Goal: Transaction & Acquisition: Purchase product/service

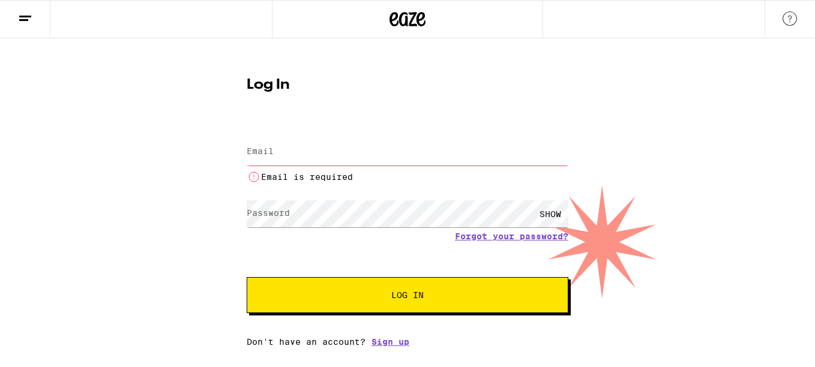
click at [268, 151] on label "Email" at bounding box center [260, 151] width 27 height 10
click at [281, 155] on input "Email" at bounding box center [407, 152] width 321 height 27
type input "[EMAIL_ADDRESS][DOMAIN_NAME]"
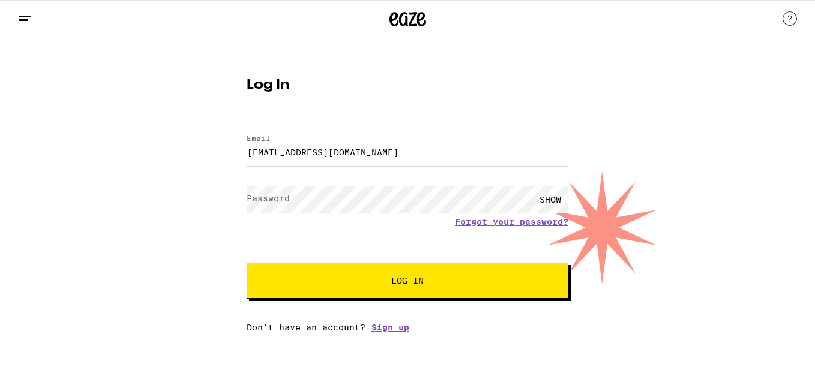
click at [247, 182] on div at bounding box center [247, 182] width 0 height 0
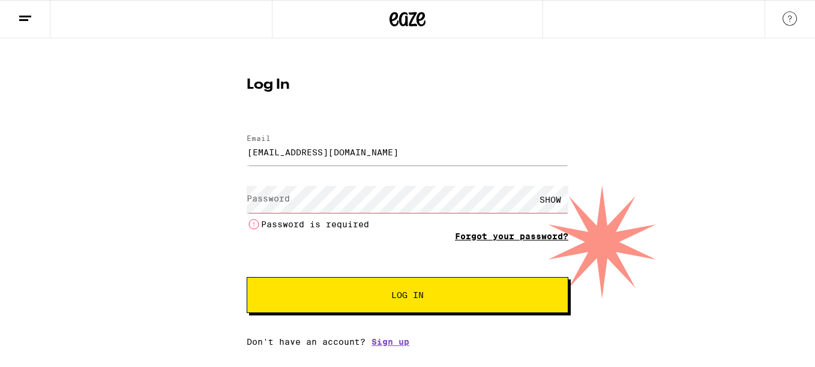
click at [480, 238] on link "Forgot your password?" at bounding box center [511, 237] width 113 height 10
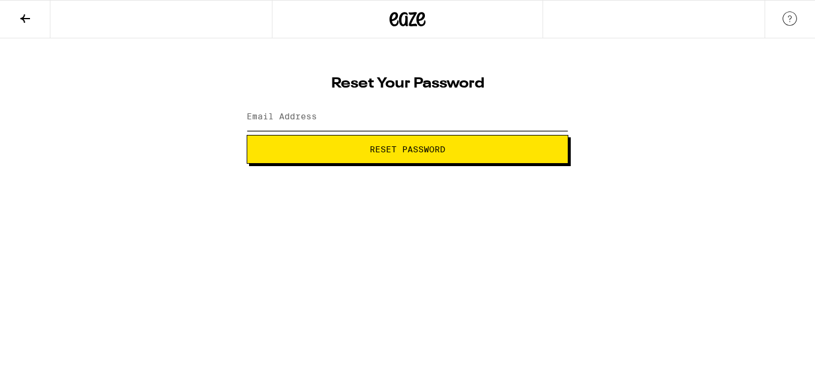
click at [268, 111] on input "Email Address" at bounding box center [407, 117] width 321 height 27
type input "[EMAIL_ADDRESS][DOMAIN_NAME]"
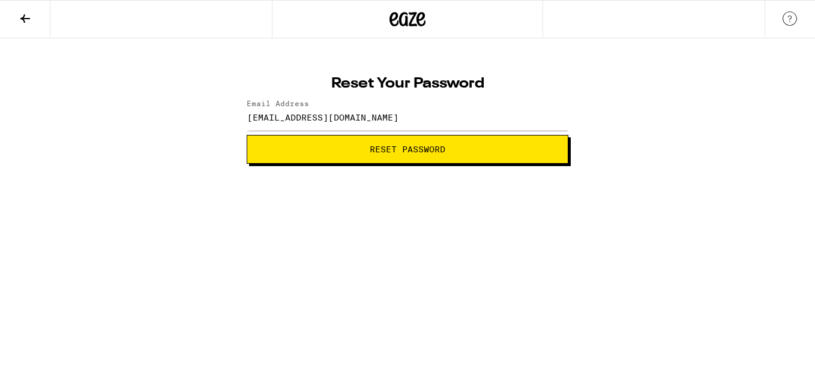
click at [351, 161] on button "Reset Password" at bounding box center [407, 149] width 321 height 29
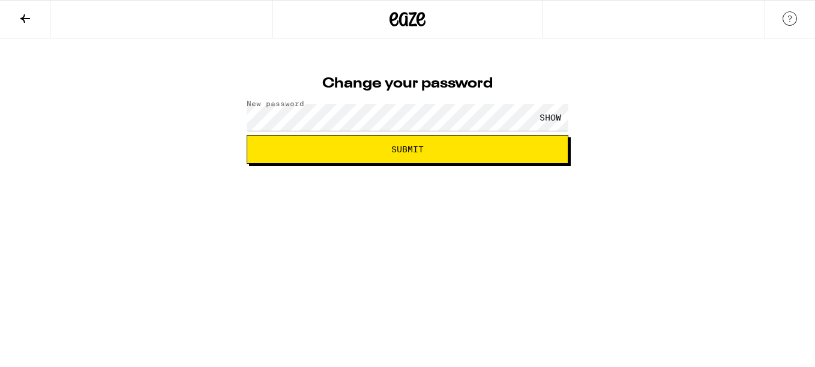
click at [109, 130] on div "Change your password New password SHOW Submit" at bounding box center [407, 100] width 815 height 125
click at [247, 135] on button "Submit" at bounding box center [407, 149] width 321 height 29
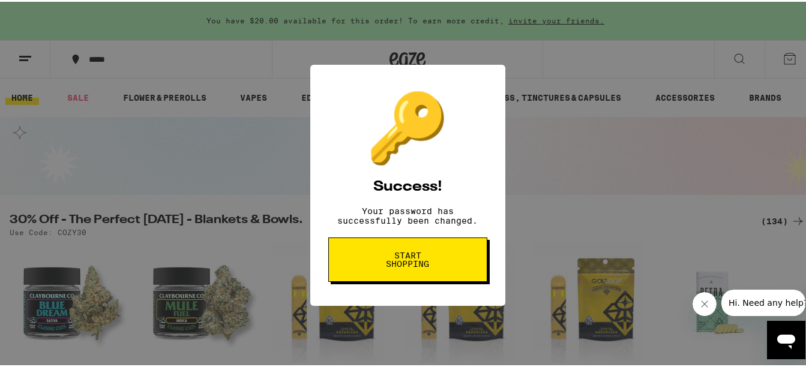
click at [402, 264] on span "Start shopping" at bounding box center [408, 258] width 62 height 17
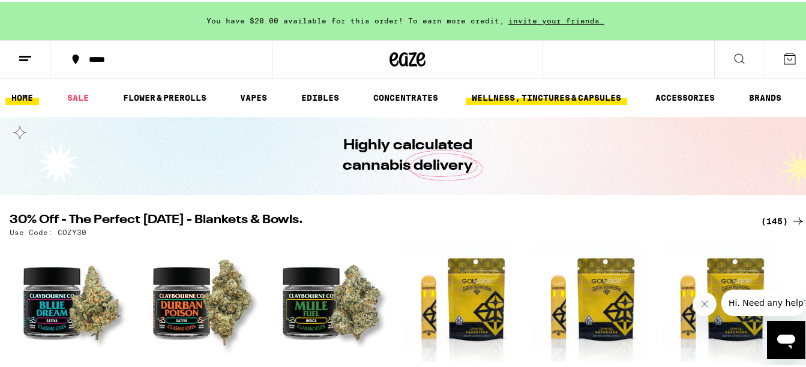
click at [555, 95] on link "WELLNESS, TINCTURES & CAPSULES" at bounding box center [545, 96] width 161 height 14
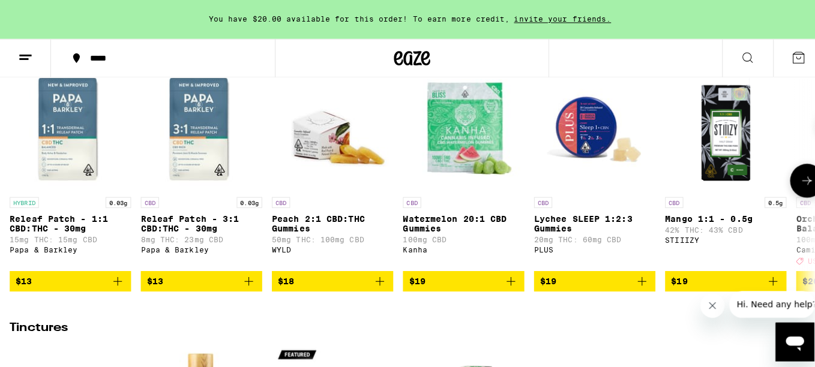
scroll to position [182, 0]
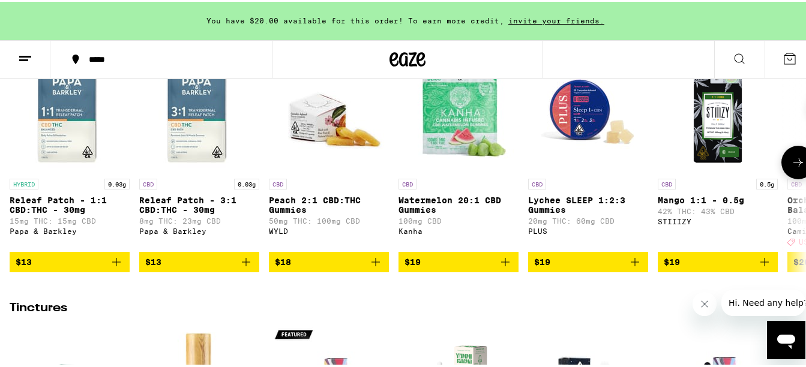
click at [312, 136] on img "Open page for Peach 2:1 CBD:THC Gummies from WYLD" at bounding box center [329, 111] width 120 height 120
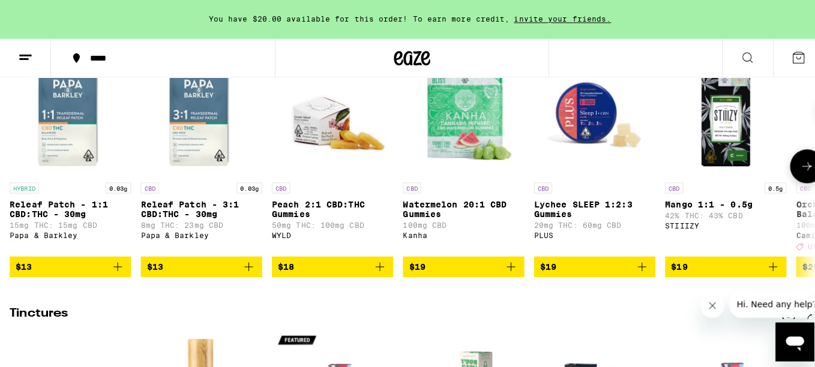
scroll to position [180, 0]
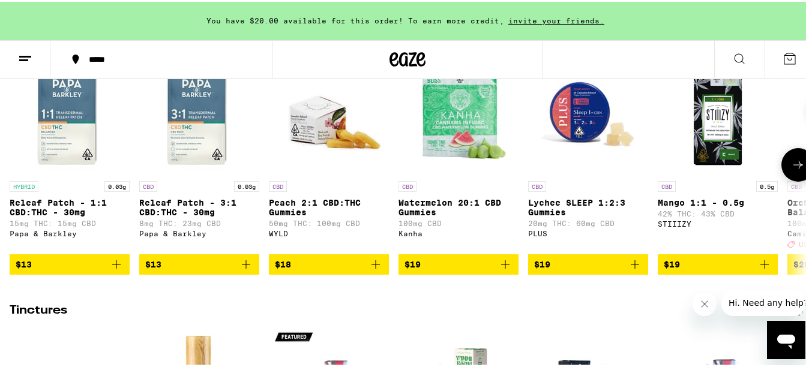
click at [347, 215] on p "Peach 2:1 CBD:THC Gummies" at bounding box center [329, 205] width 120 height 19
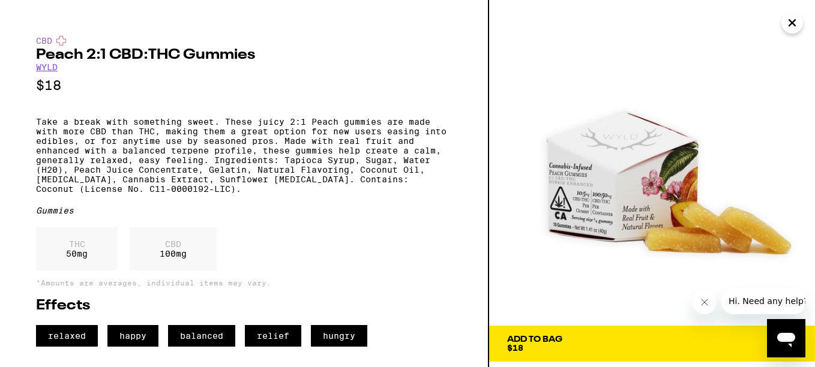
scroll to position [1, 0]
click at [596, 220] on img at bounding box center [652, 163] width 326 height 326
click at [588, 205] on img at bounding box center [652, 163] width 326 height 326
click at [702, 299] on icon "Close message from company" at bounding box center [704, 302] width 10 height 10
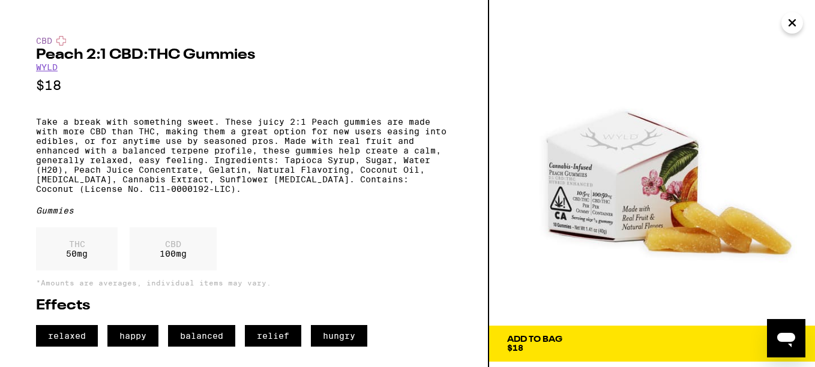
click at [792, 20] on icon "Close" at bounding box center [792, 23] width 14 height 18
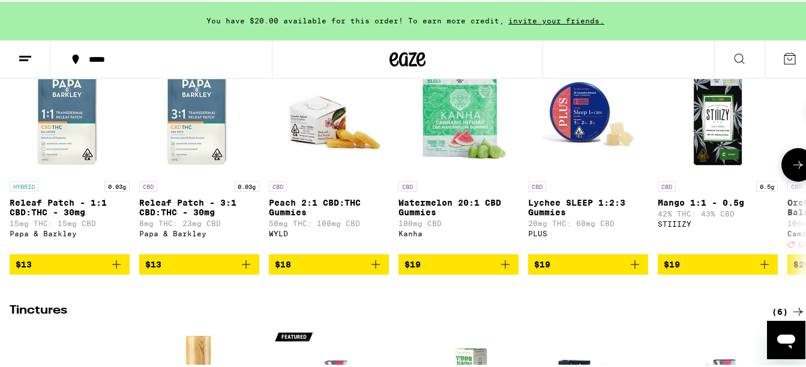
click at [329, 124] on img "Open page for Peach 2:1 CBD:THC Gummies from WYLD" at bounding box center [329, 113] width 120 height 120
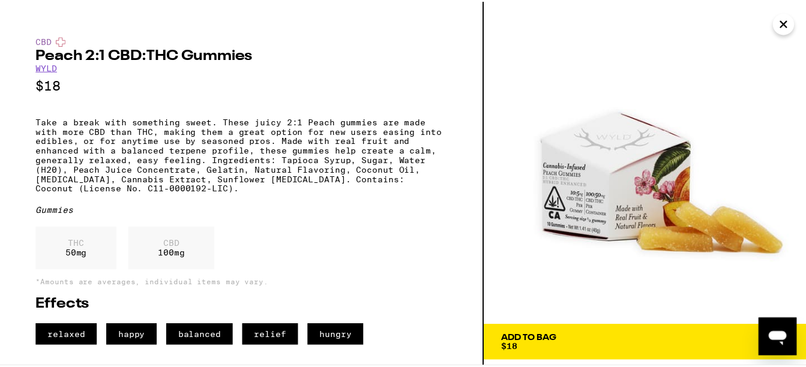
scroll to position [1, 0]
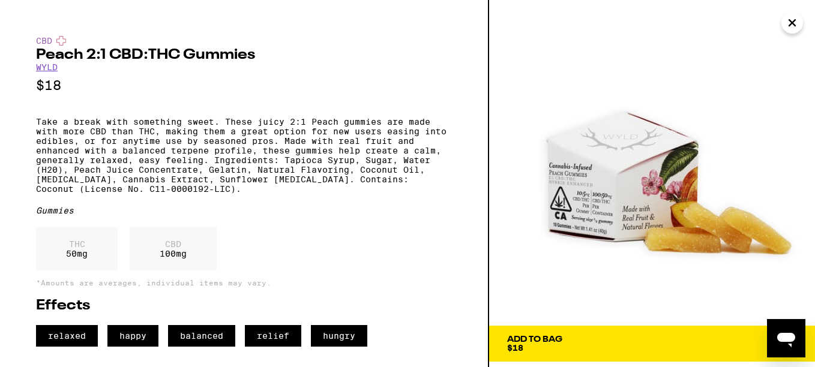
click at [609, 344] on span "Add To Bag $18" at bounding box center [652, 343] width 290 height 17
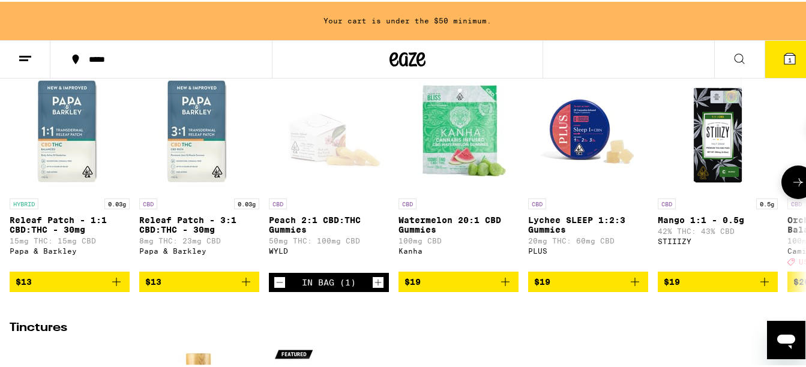
scroll to position [180, 0]
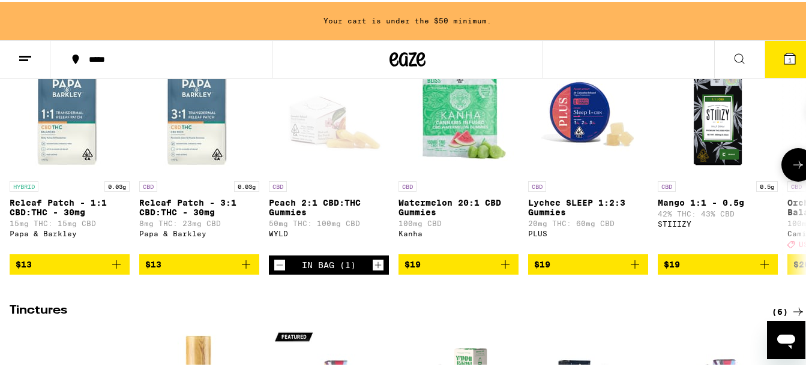
click at [710, 157] on img "Open page for Mango 1:1 - 0.5g from STIIIZY" at bounding box center [717, 113] width 120 height 120
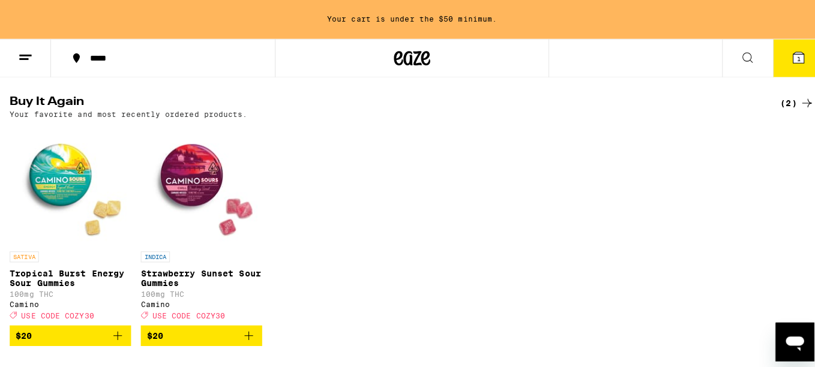
scroll to position [960, 0]
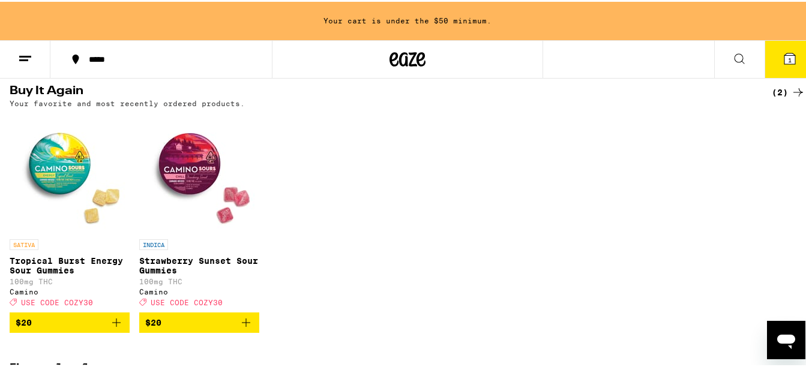
click at [184, 203] on img "Open page for Strawberry Sunset Sour Gummies from Camino" at bounding box center [199, 172] width 120 height 120
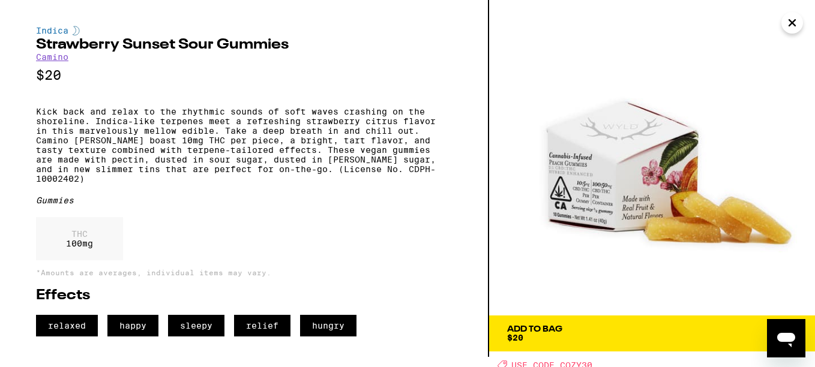
scroll to position [14, 0]
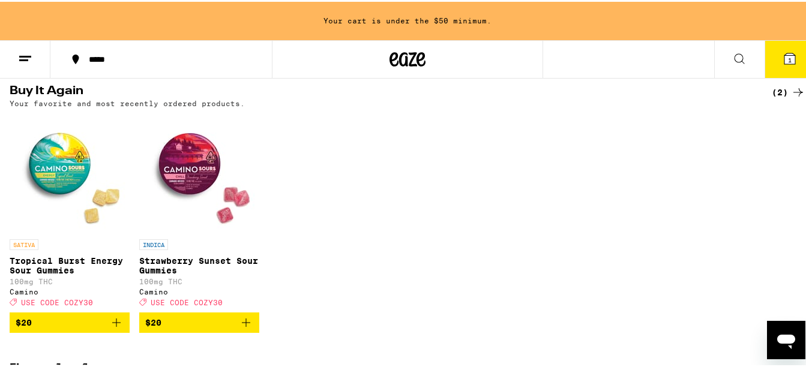
click at [188, 195] on img "Open page for Strawberry Sunset Sour Gummies from Camino" at bounding box center [199, 172] width 120 height 120
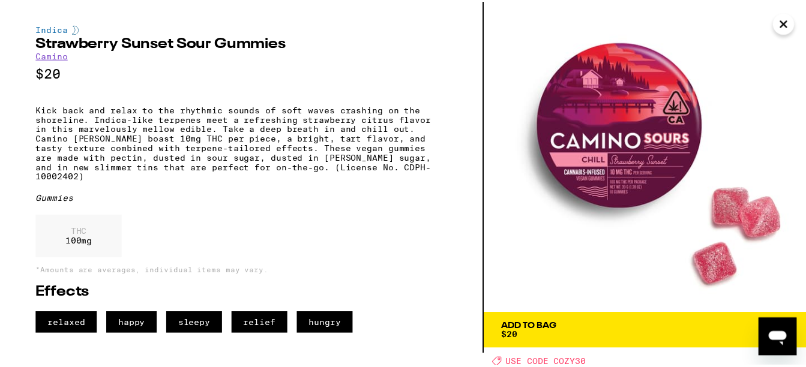
scroll to position [14, 0]
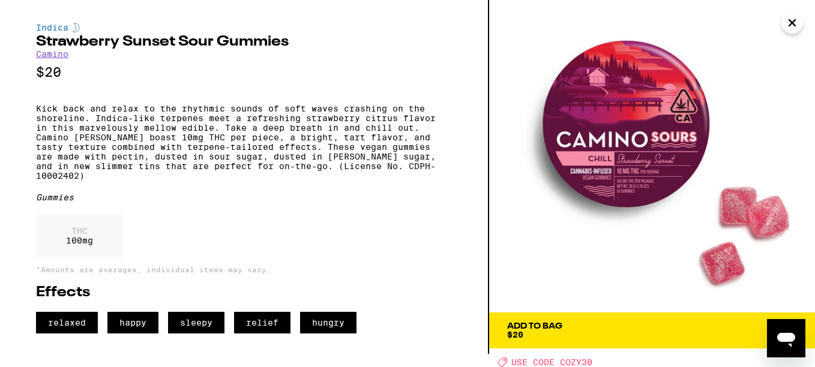
click at [698, 332] on span "Add To Bag $20" at bounding box center [652, 330] width 290 height 17
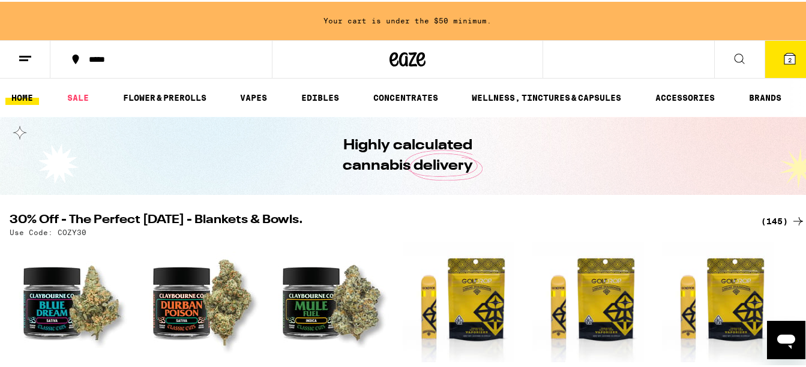
click at [790, 55] on button "2" at bounding box center [789, 57] width 50 height 37
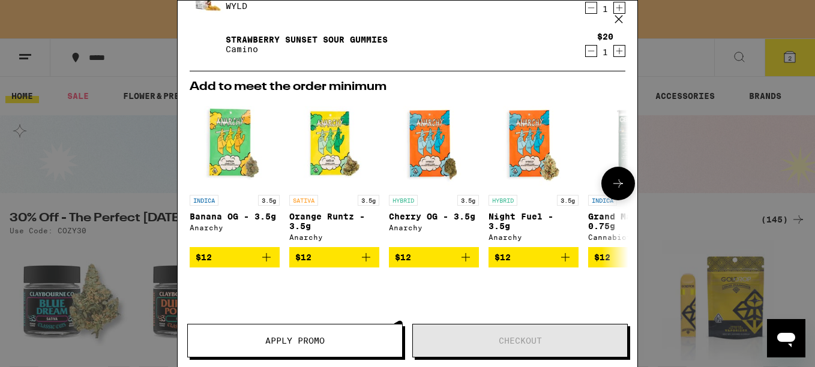
scroll to position [189, 0]
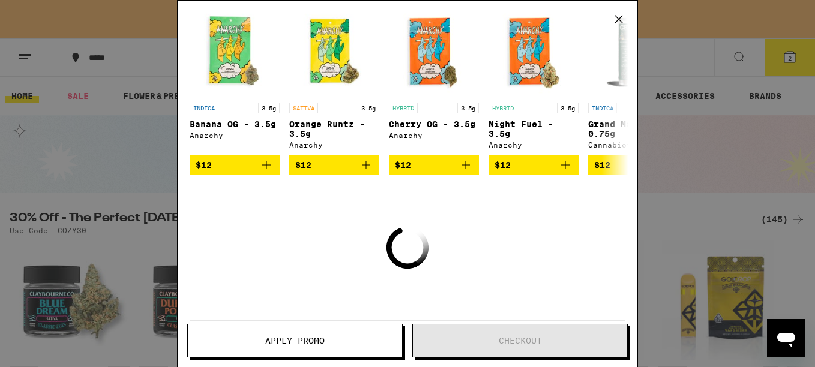
click at [618, 19] on icon at bounding box center [618, 19] width 18 height 18
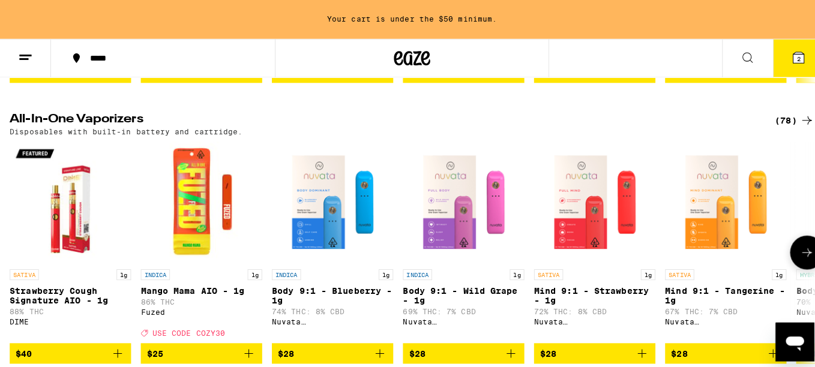
scroll to position [2159, 0]
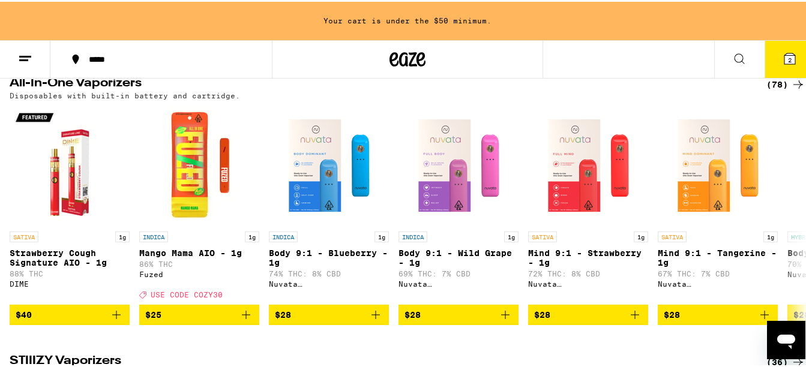
click at [782, 59] on icon at bounding box center [789, 57] width 14 height 14
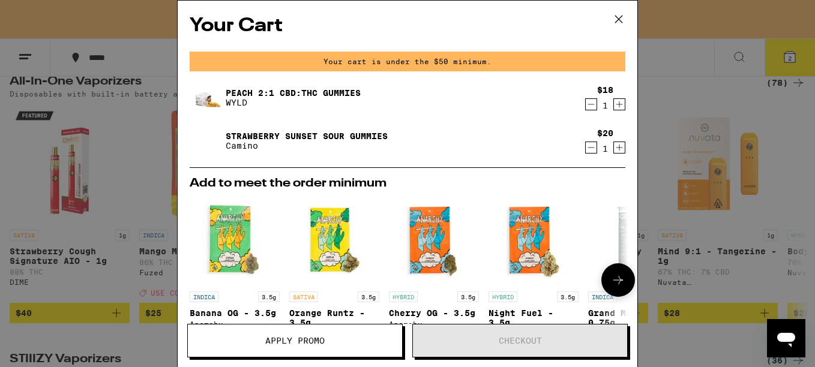
click at [611, 280] on icon at bounding box center [618, 280] width 14 height 14
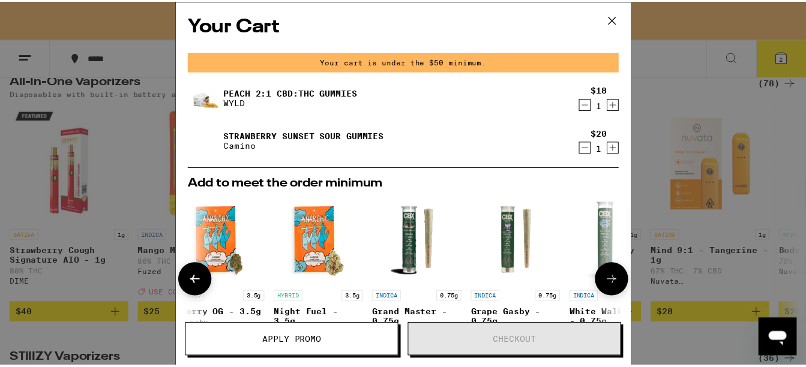
scroll to position [0, 296]
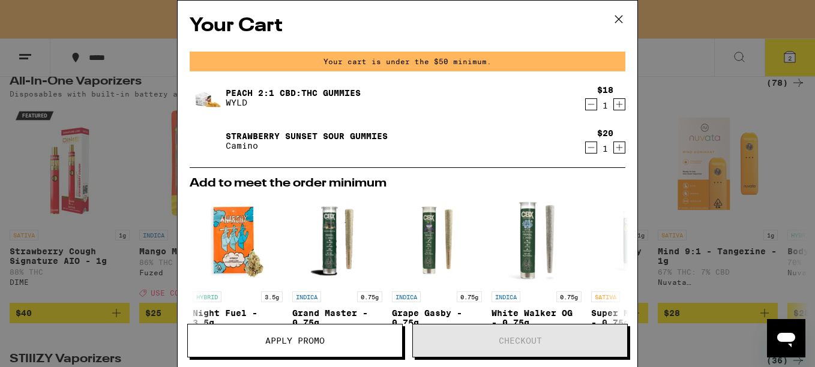
click at [79, 32] on div "Your Cart Your cart is under the $50 minimum. Peach 2:1 CBD:THC Gummies WYLD $1…" at bounding box center [407, 183] width 815 height 367
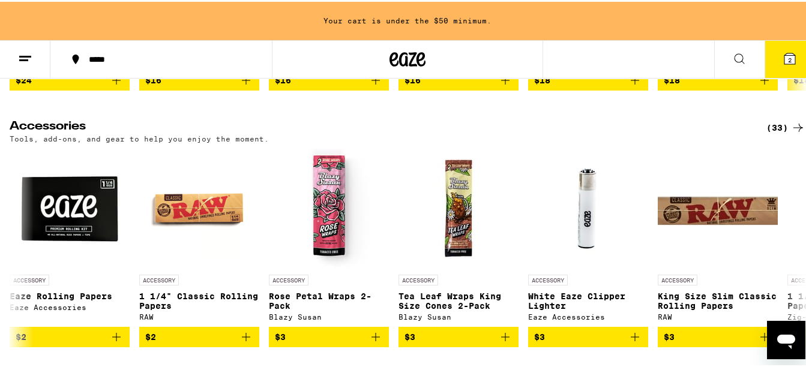
scroll to position [5528, 0]
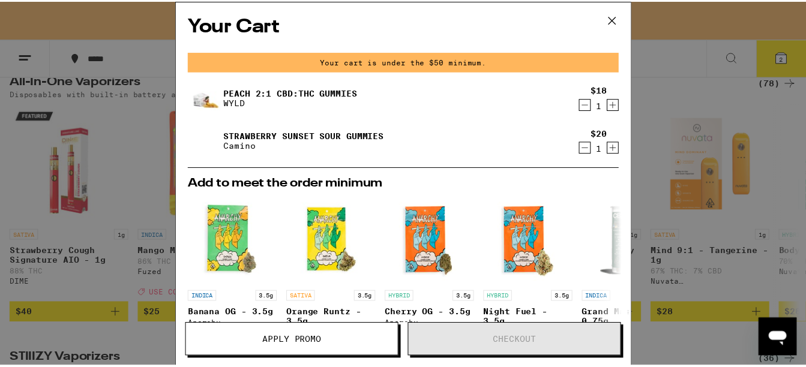
scroll to position [1913, 0]
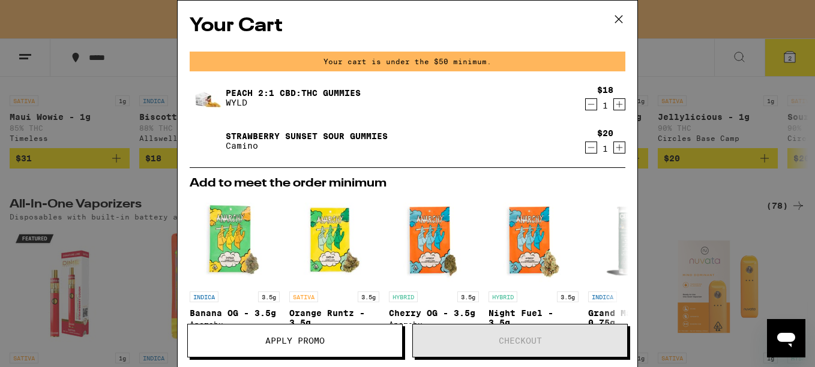
click at [614, 21] on icon at bounding box center [618, 19] width 18 height 18
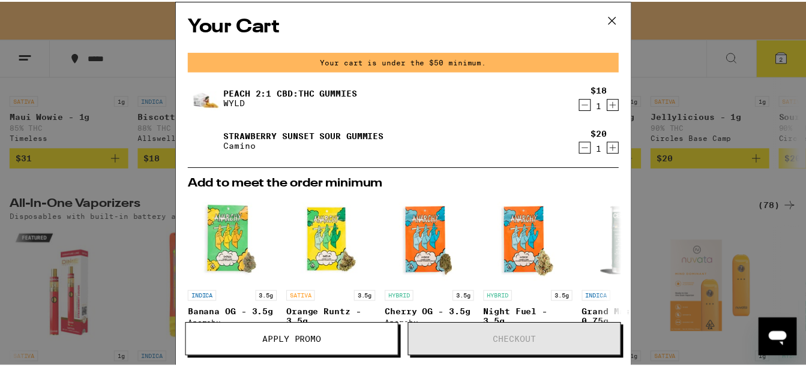
scroll to position [1790, 0]
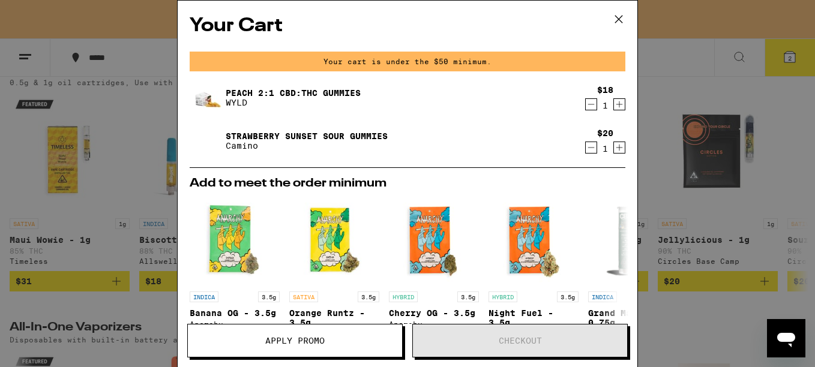
click at [617, 19] on icon at bounding box center [618, 19] width 18 height 18
click at [619, 18] on icon at bounding box center [618, 19] width 18 height 18
click at [619, 17] on icon at bounding box center [618, 19] width 18 height 18
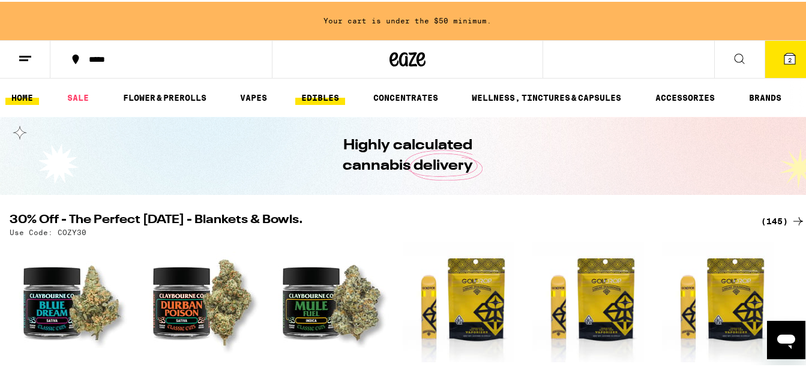
click at [326, 93] on link "EDIBLES" at bounding box center [320, 96] width 50 height 14
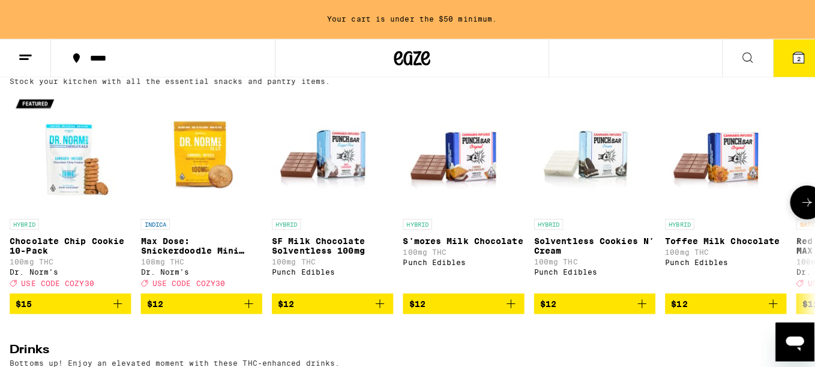
scroll to position [420, 0]
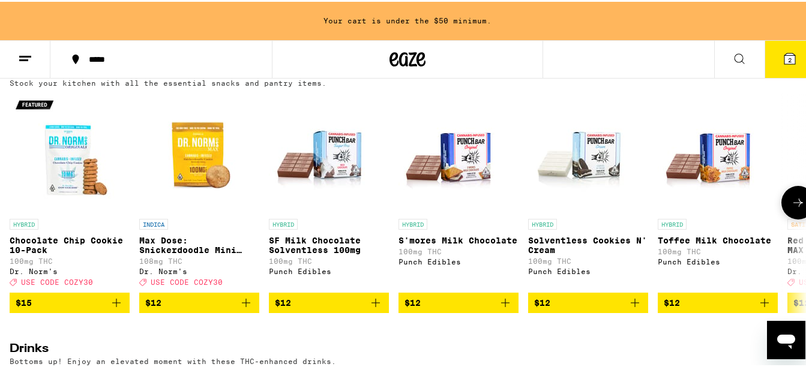
click at [248, 305] on icon "Add to bag" at bounding box center [246, 301] width 8 height 8
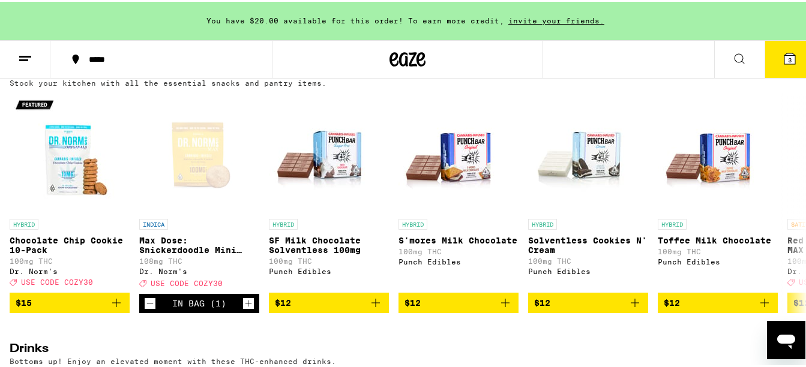
click at [784, 58] on icon at bounding box center [789, 57] width 11 height 11
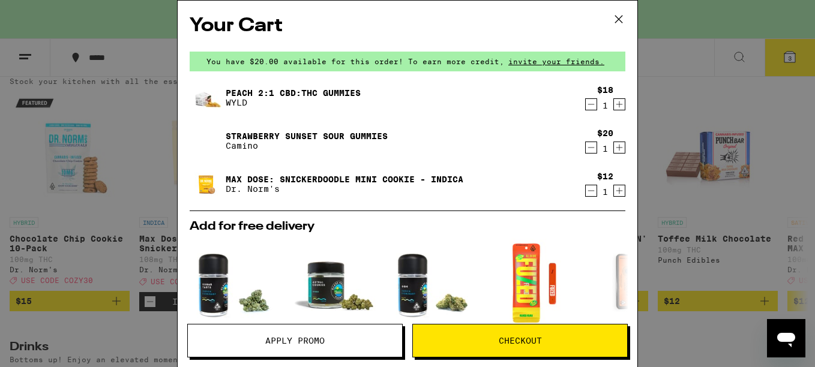
click at [324, 329] on button "Apply Promo" at bounding box center [294, 341] width 215 height 34
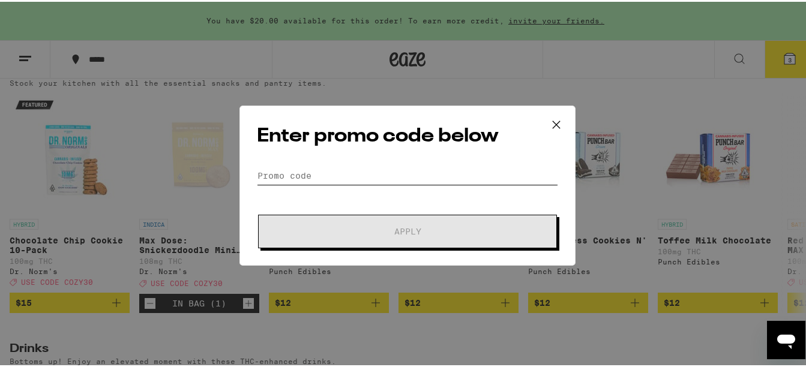
click at [332, 177] on input "Promo Code" at bounding box center [407, 174] width 301 height 18
paste input "https://www.eaze.com/products/dr-norms-snickerdoodle-max-cookie-100mg/cid/2387d…"
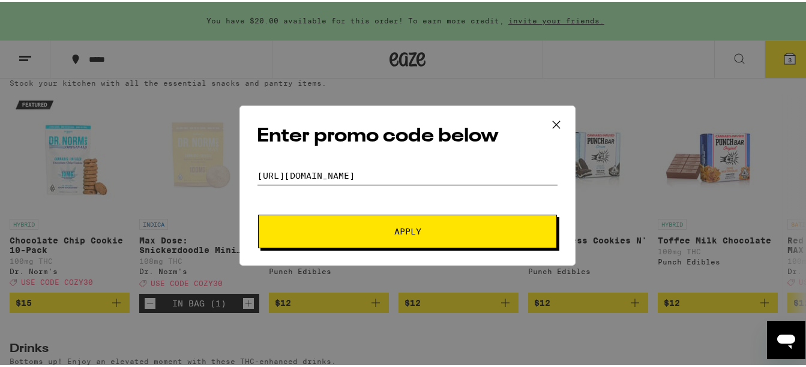
scroll to position [0, 297]
type input "https://www.eaze.com/products/dr-norms-snickerdoodle-max-cookie-100mg/cid/2387d…"
click at [396, 229] on span "Apply" at bounding box center [407, 230] width 27 height 8
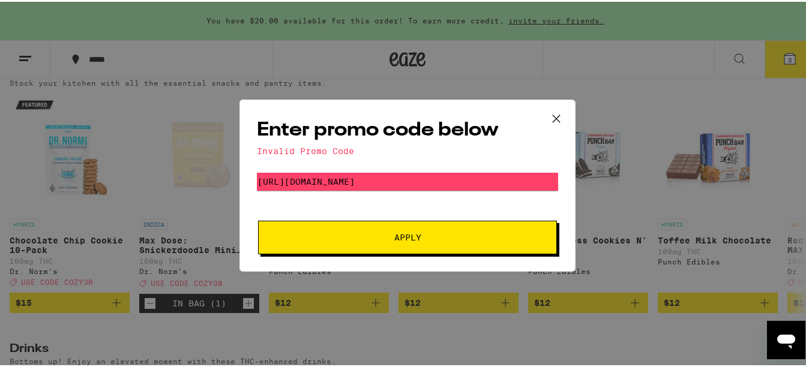
click at [557, 112] on icon at bounding box center [556, 117] width 18 height 18
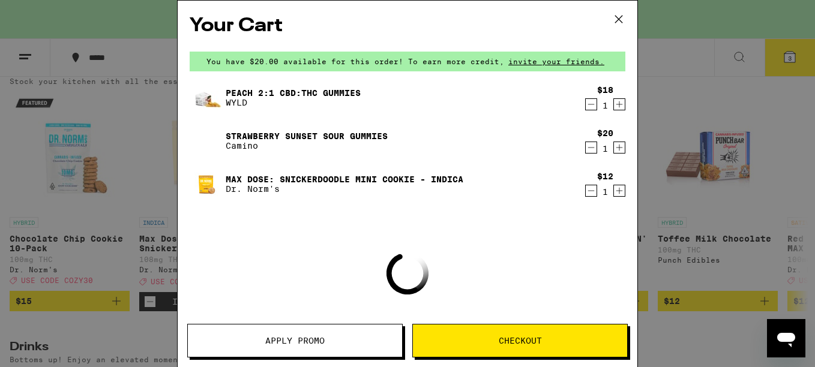
click at [269, 341] on span "Apply Promo" at bounding box center [294, 340] width 59 height 8
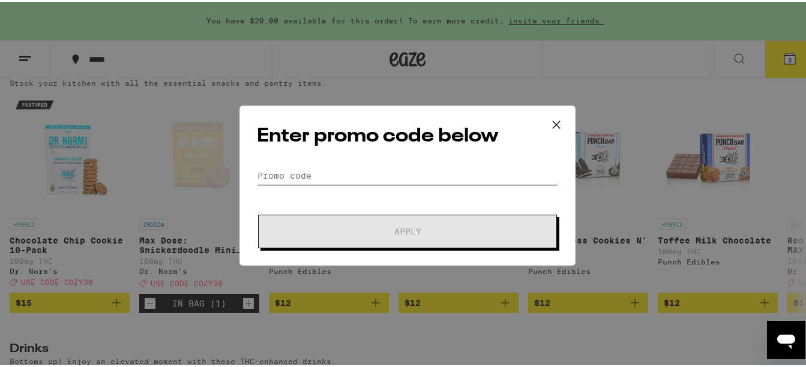
click at [286, 173] on input "Promo Code" at bounding box center [407, 174] width 301 height 18
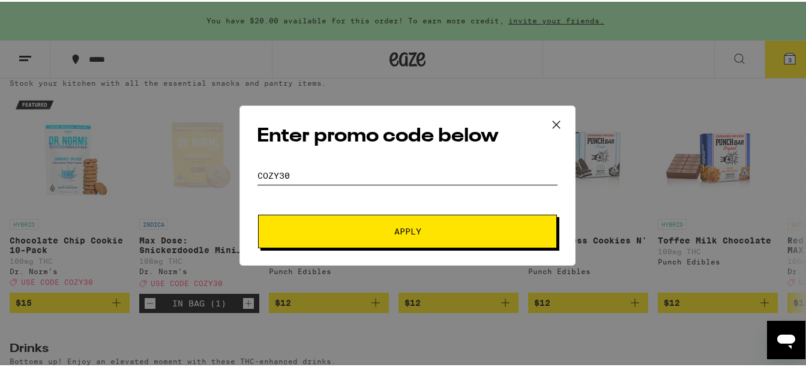
type input "COZY30"
click at [394, 227] on span "Apply" at bounding box center [407, 230] width 27 height 8
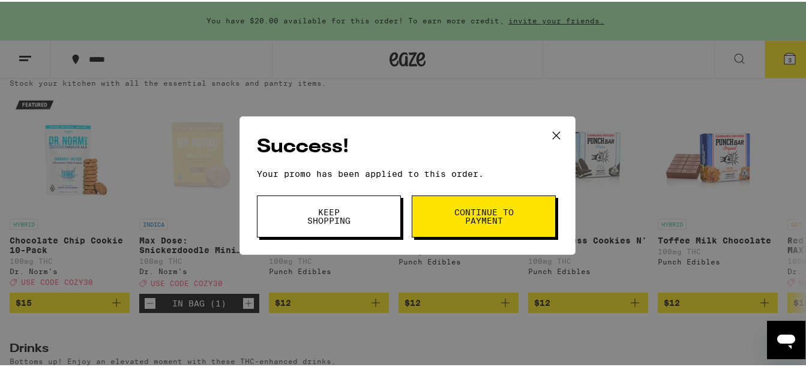
click at [492, 210] on span "Continue to payment" at bounding box center [483, 214] width 61 height 17
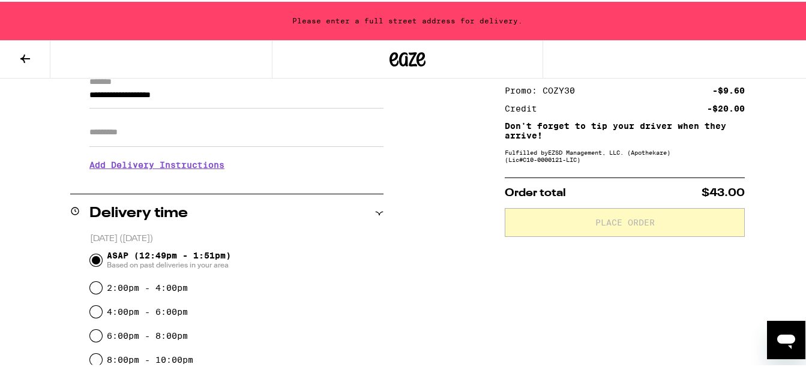
scroll to position [120, 0]
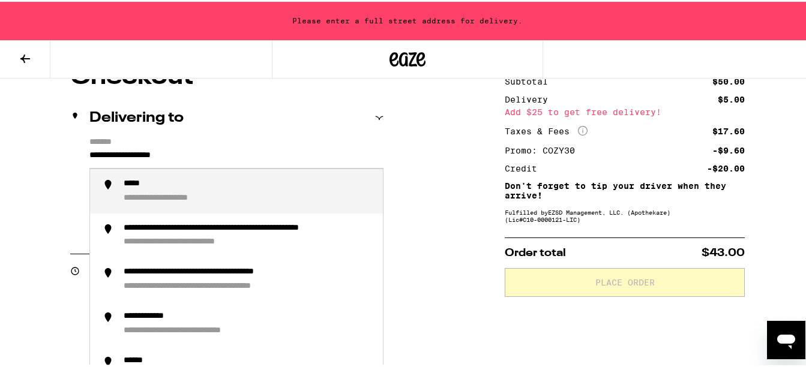
drag, startPoint x: 87, startPoint y: 156, endPoint x: 233, endPoint y: 169, distance: 146.3
click at [233, 167] on div "**********" at bounding box center [236, 156] width 294 height 20
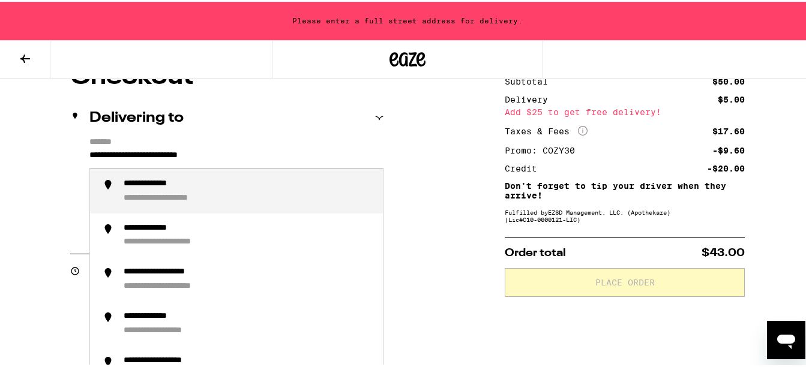
click at [231, 181] on div "**********" at bounding box center [249, 189] width 250 height 25
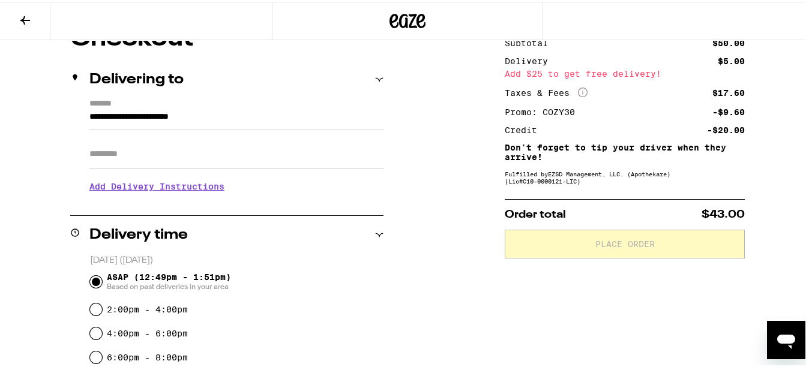
scroll to position [82, 0]
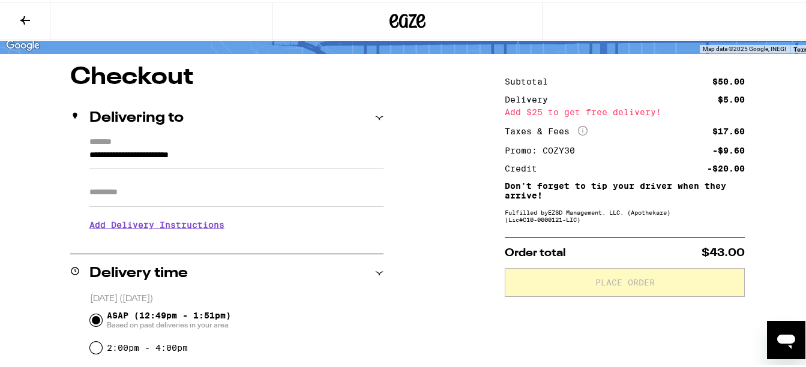
click at [291, 159] on input "**********" at bounding box center [236, 156] width 294 height 20
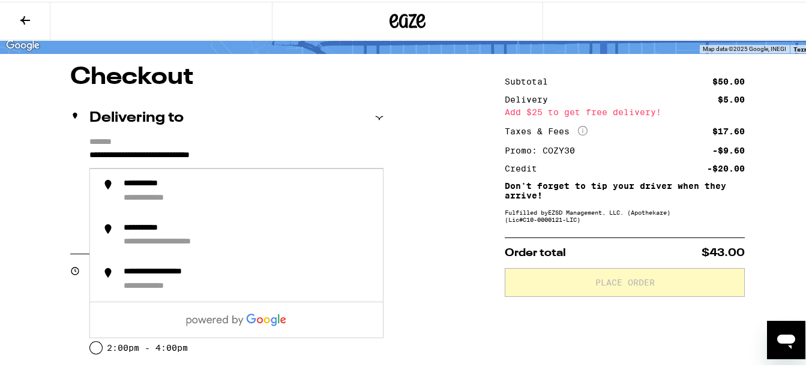
type input "**********"
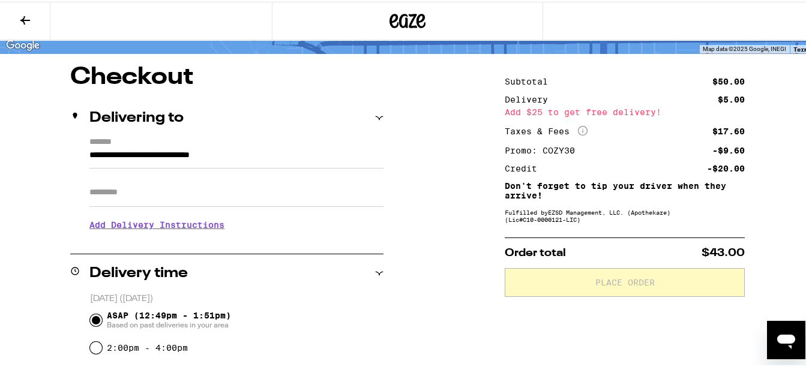
click at [119, 198] on input "Apt/Suite" at bounding box center [236, 190] width 294 height 29
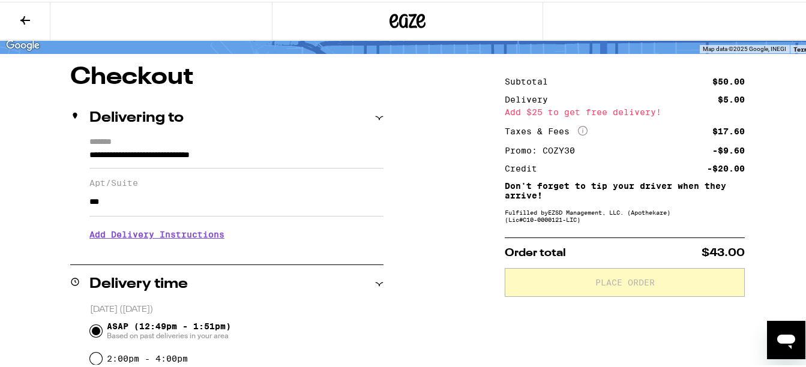
type input "***"
click at [179, 236] on h3 "Add Delivery Instructions" at bounding box center [236, 233] width 294 height 28
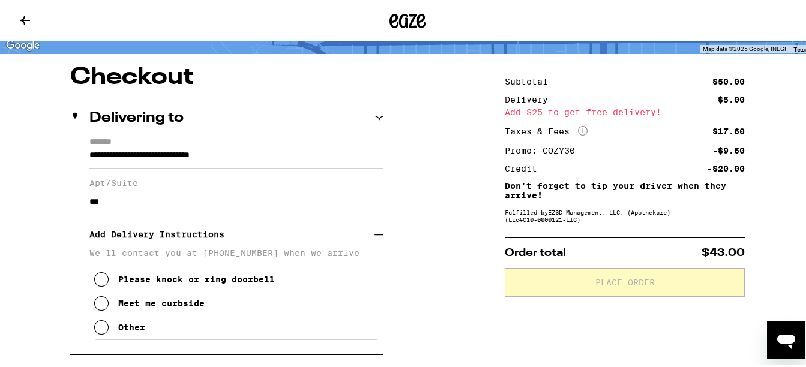
click at [101, 309] on icon at bounding box center [101, 301] width 14 height 14
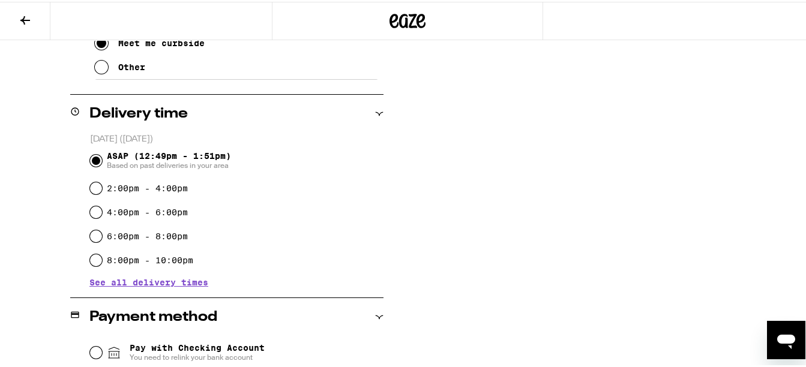
scroll to position [441, 0]
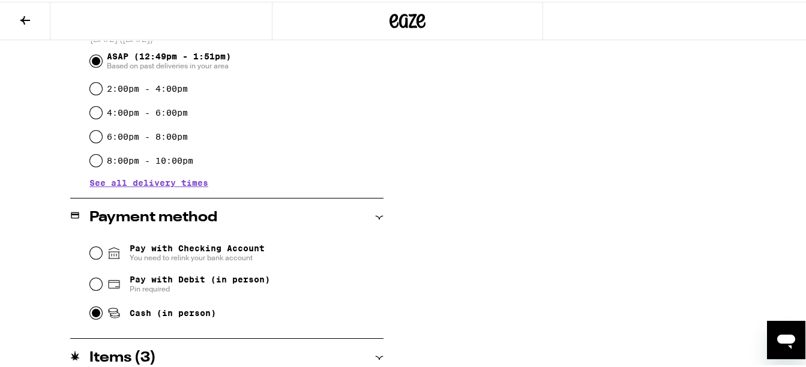
click at [95, 315] on input "Cash (in person)" at bounding box center [96, 311] width 12 height 12
radio input "true"
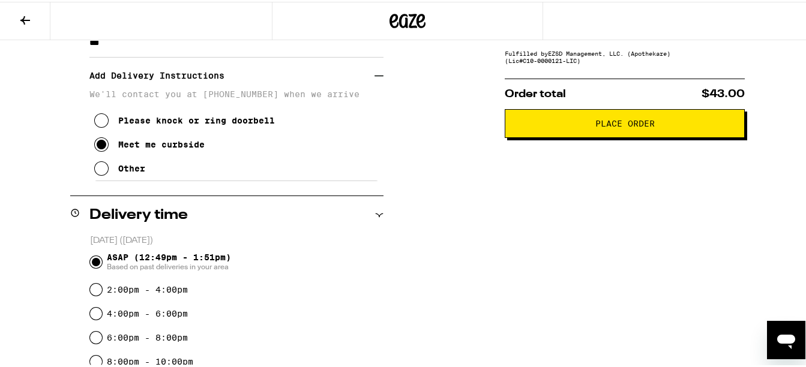
scroll to position [100, 0]
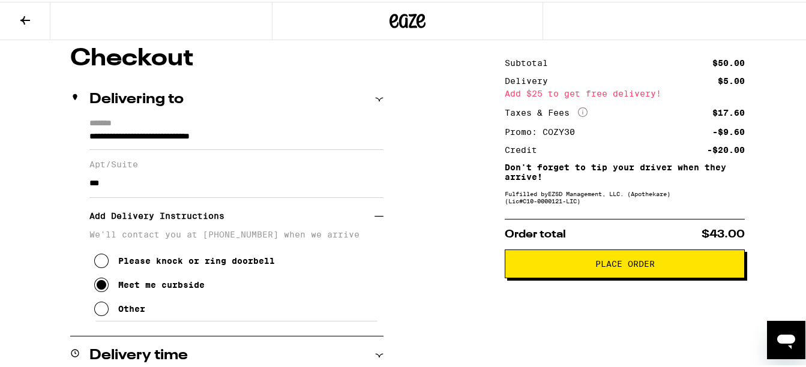
click at [608, 266] on span "Place Order" at bounding box center [624, 262] width 59 height 8
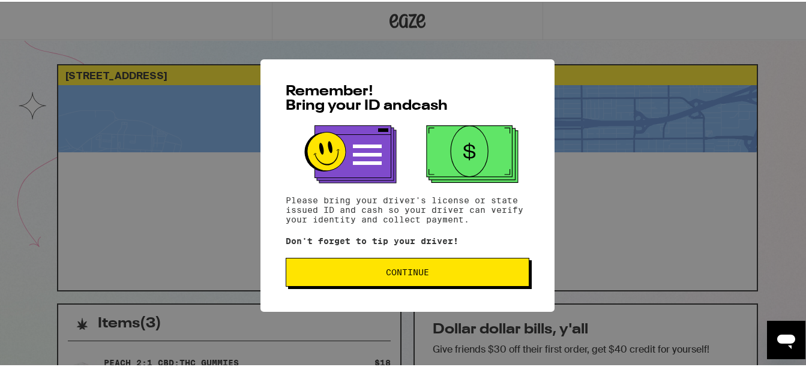
click at [410, 266] on button "Continue" at bounding box center [408, 270] width 244 height 29
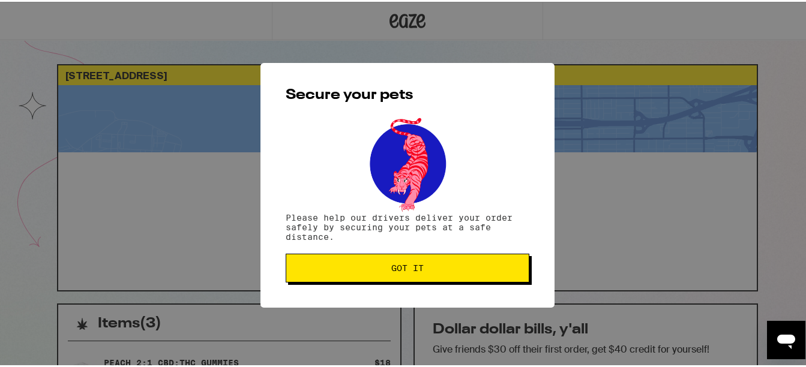
click at [410, 263] on span "Got it" at bounding box center [407, 266] width 32 height 8
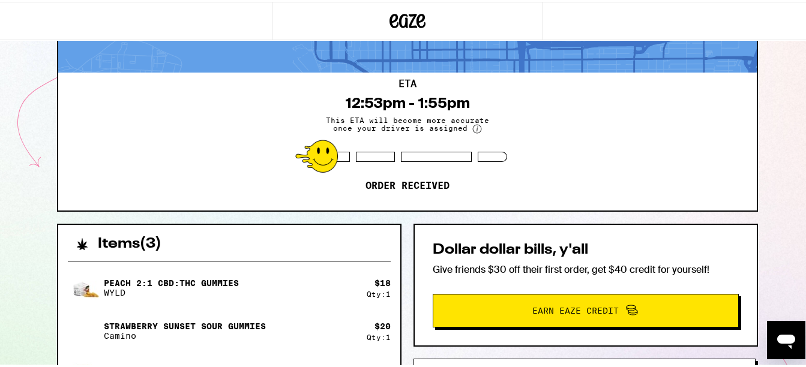
scroll to position [180, 0]
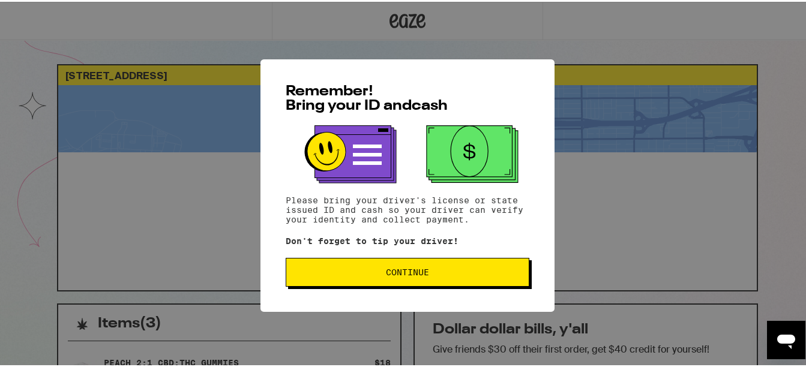
click at [388, 275] on span "Continue" at bounding box center [407, 270] width 43 height 8
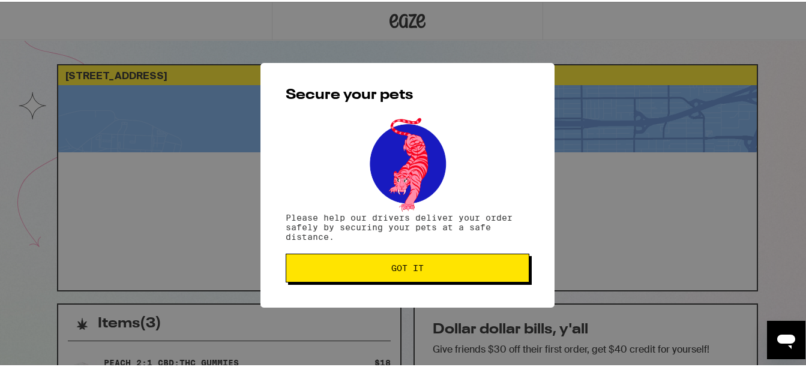
click at [392, 279] on button "Got it" at bounding box center [408, 266] width 244 height 29
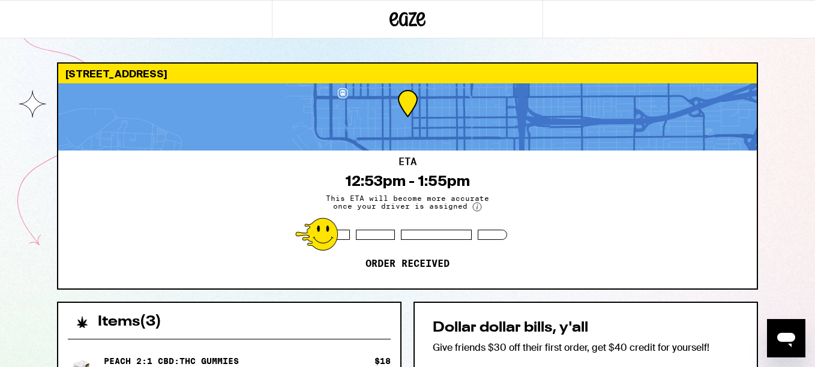
click at [221, 227] on div "ETA 12:53pm - 1:55pm This ETA will become more accurate once your driver is ass…" at bounding box center [407, 220] width 698 height 138
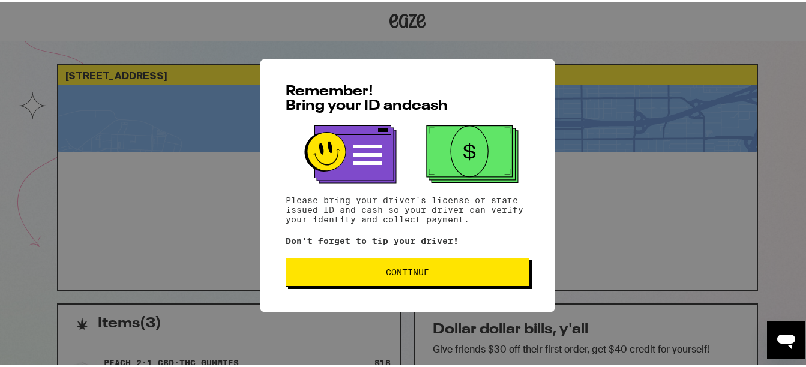
click at [402, 273] on span "Continue" at bounding box center [407, 270] width 43 height 8
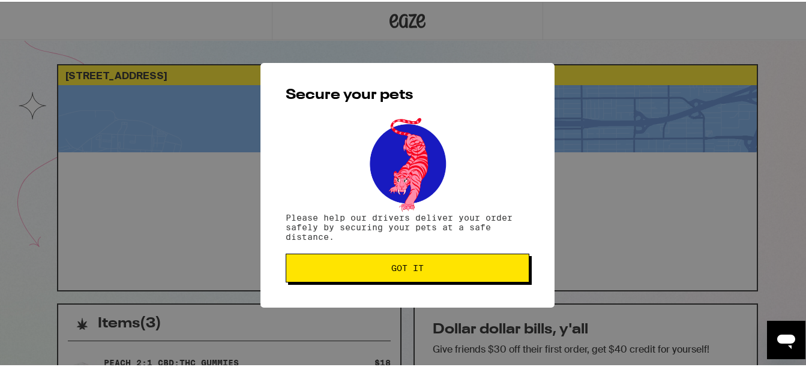
click at [402, 271] on span "Got it" at bounding box center [407, 266] width 32 height 8
